Goal: Find contact information

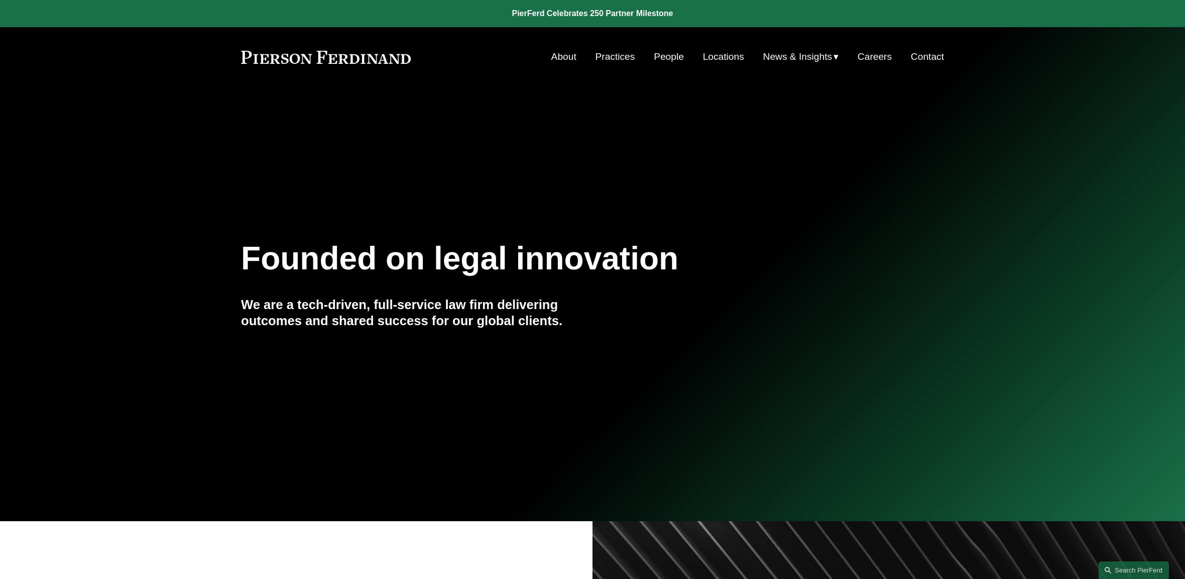
click at [926, 53] on link "Contact" at bounding box center [927, 56] width 33 height 19
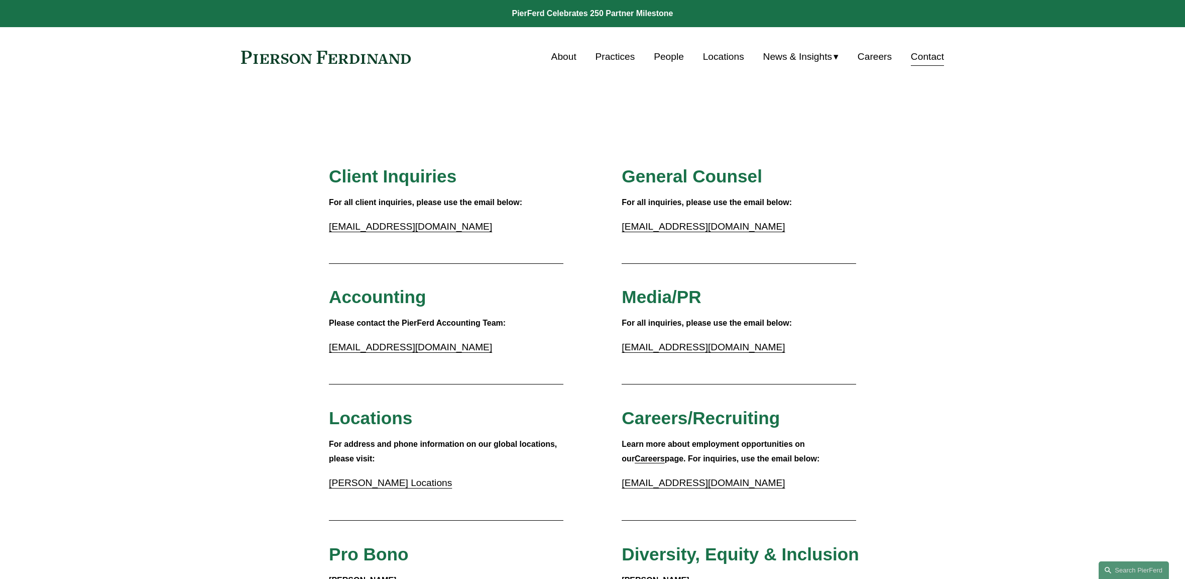
click at [708, 54] on link "Locations" at bounding box center [723, 56] width 41 height 19
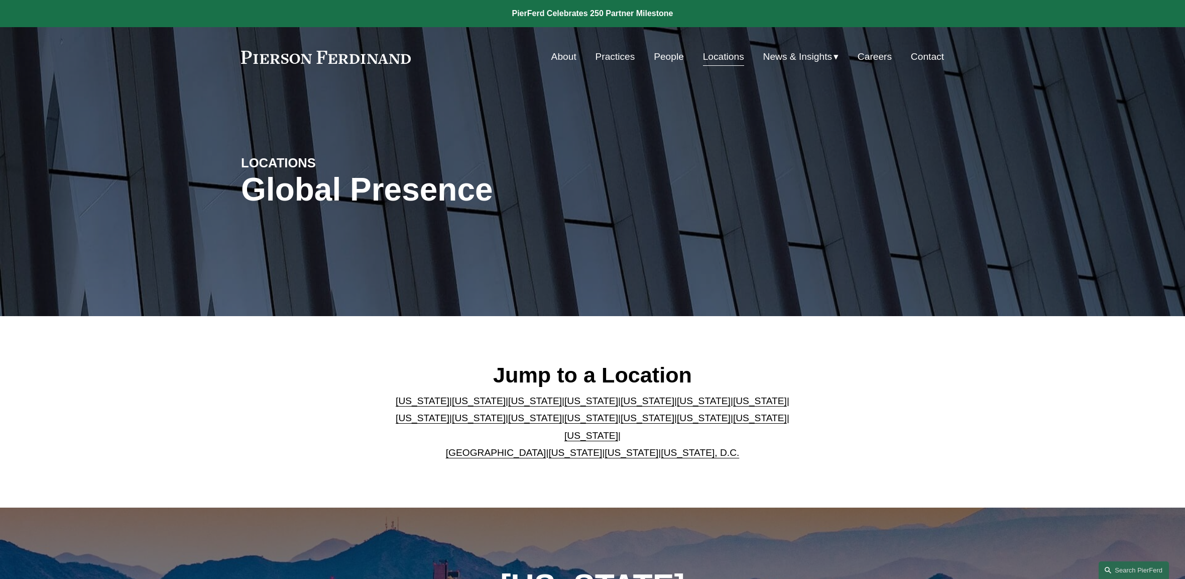
click at [705, 418] on p "[US_STATE] | [US_STATE] | [US_STATE] | [US_STATE] | [US_STATE] | [US_STATE] | […" at bounding box center [593, 426] width 410 height 69
click at [733, 423] on link "[US_STATE]" at bounding box center [760, 417] width 54 height 11
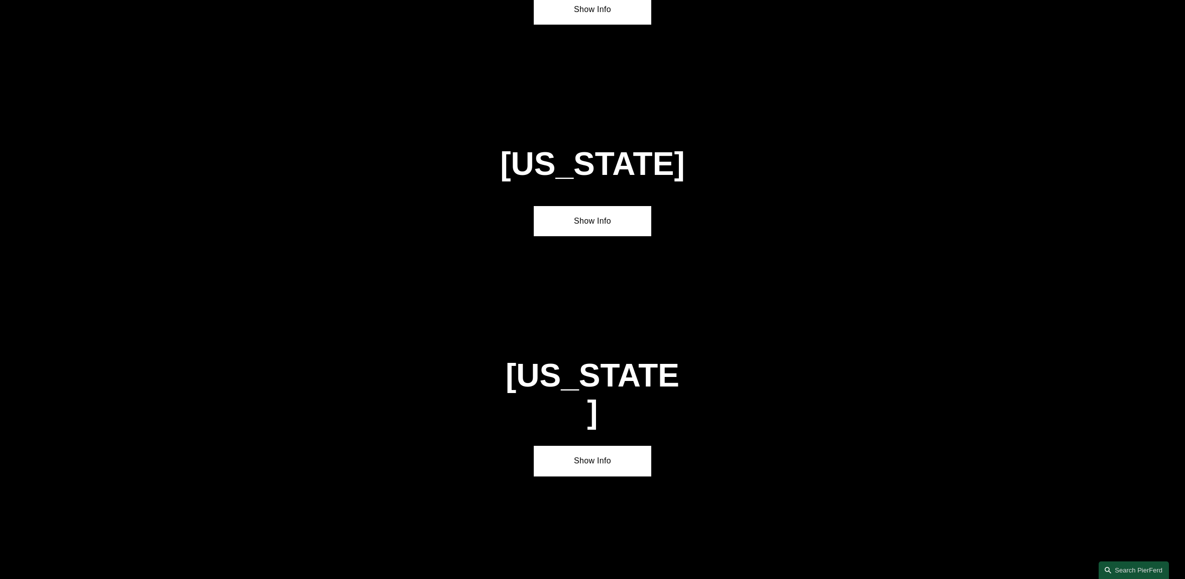
scroll to position [3258, 0]
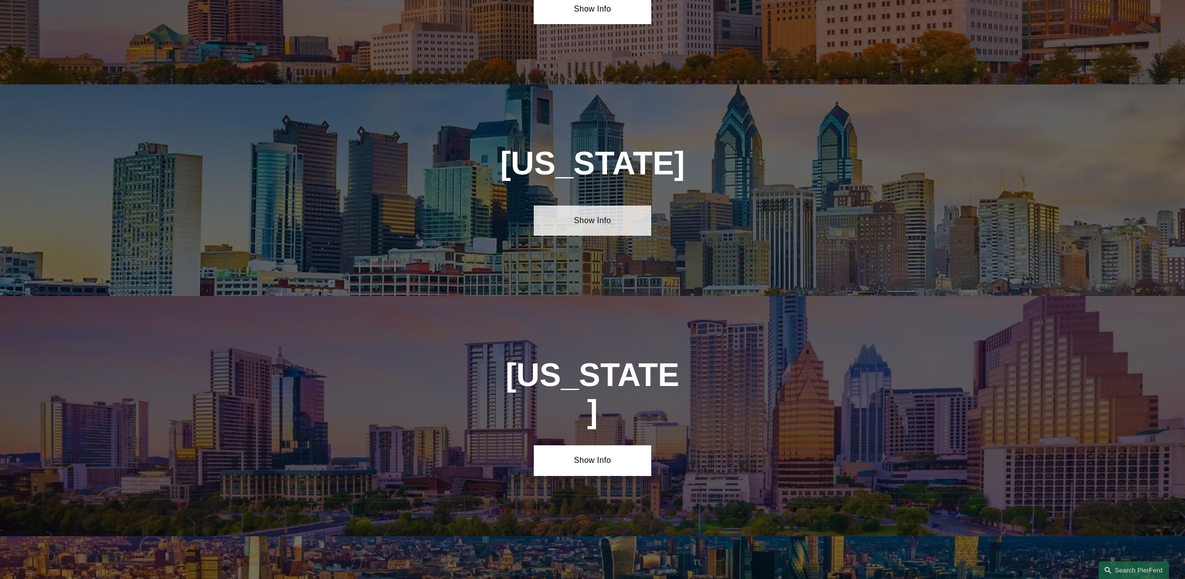
click at [589, 205] on link "Show Info" at bounding box center [592, 220] width 117 height 30
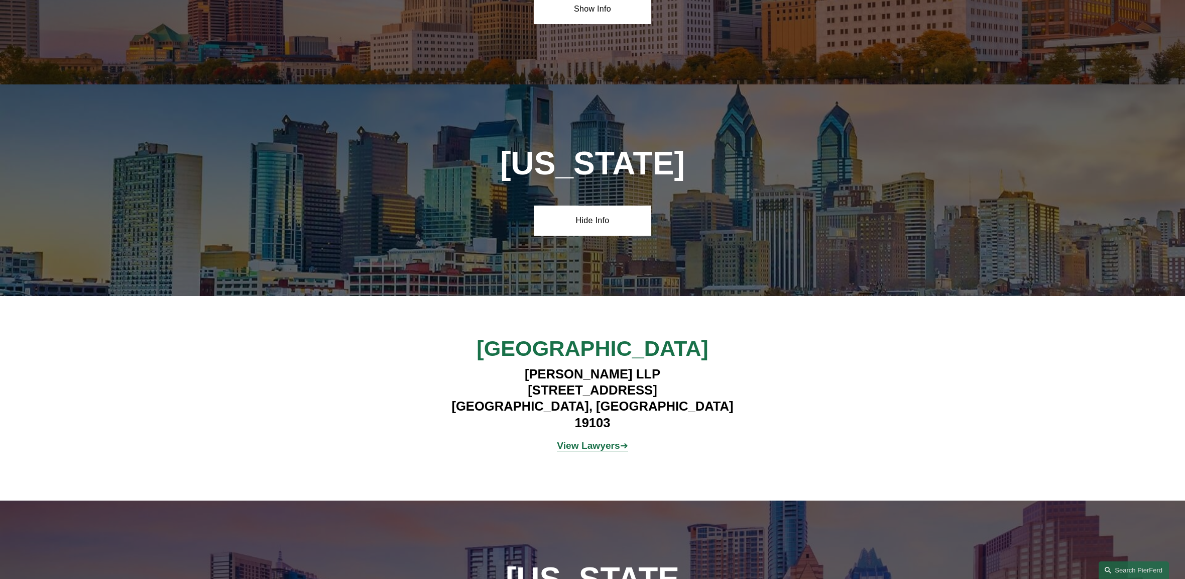
drag, startPoint x: 178, startPoint y: 148, endPoint x: 192, endPoint y: 145, distance: 14.4
click at [178, 148] on div "[US_STATE] Hide Info" at bounding box center [592, 189] width 1185 height 211
